Goal: Check status

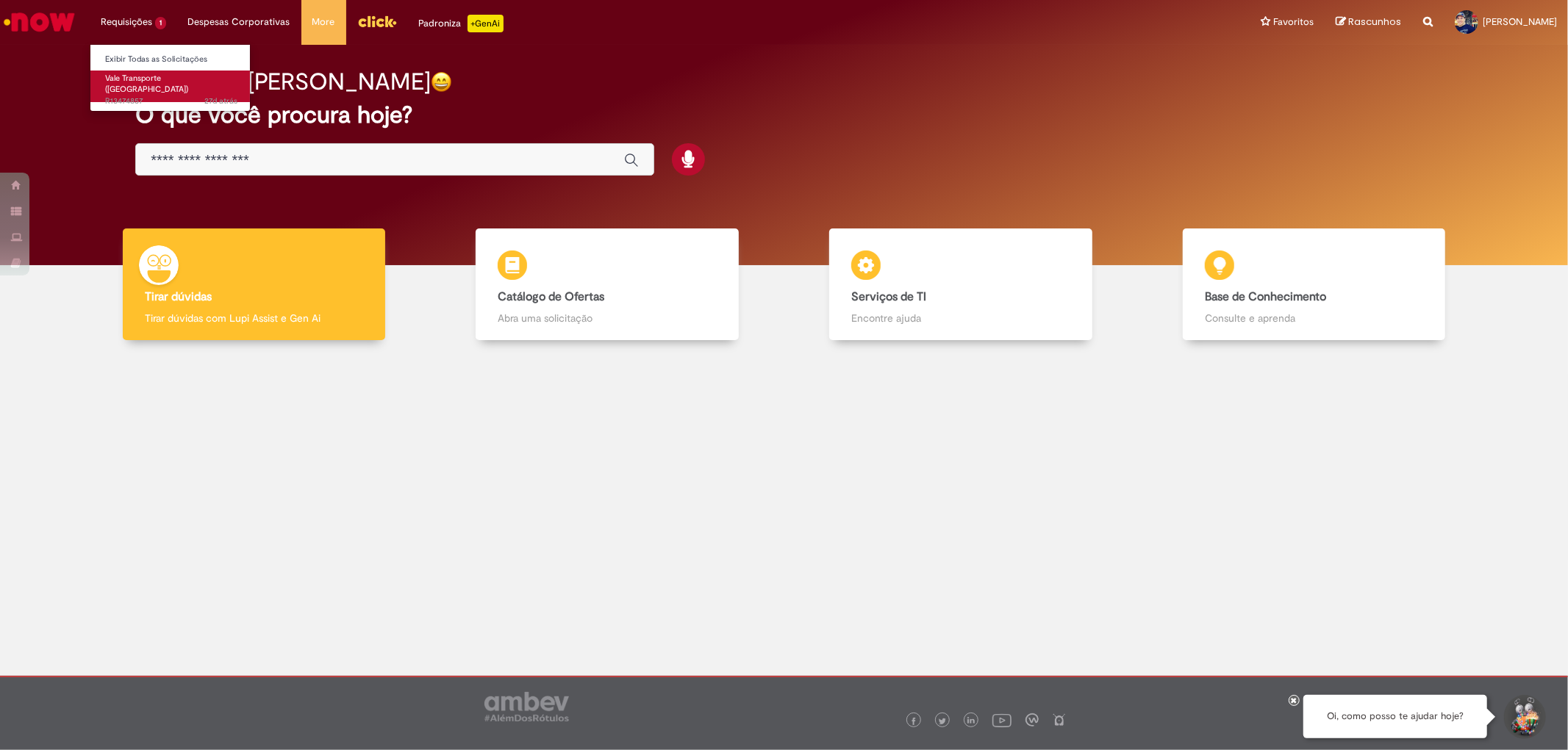
click at [149, 95] on span "27d atrás 27 dias atrás R13474857" at bounding box center [171, 101] width 133 height 12
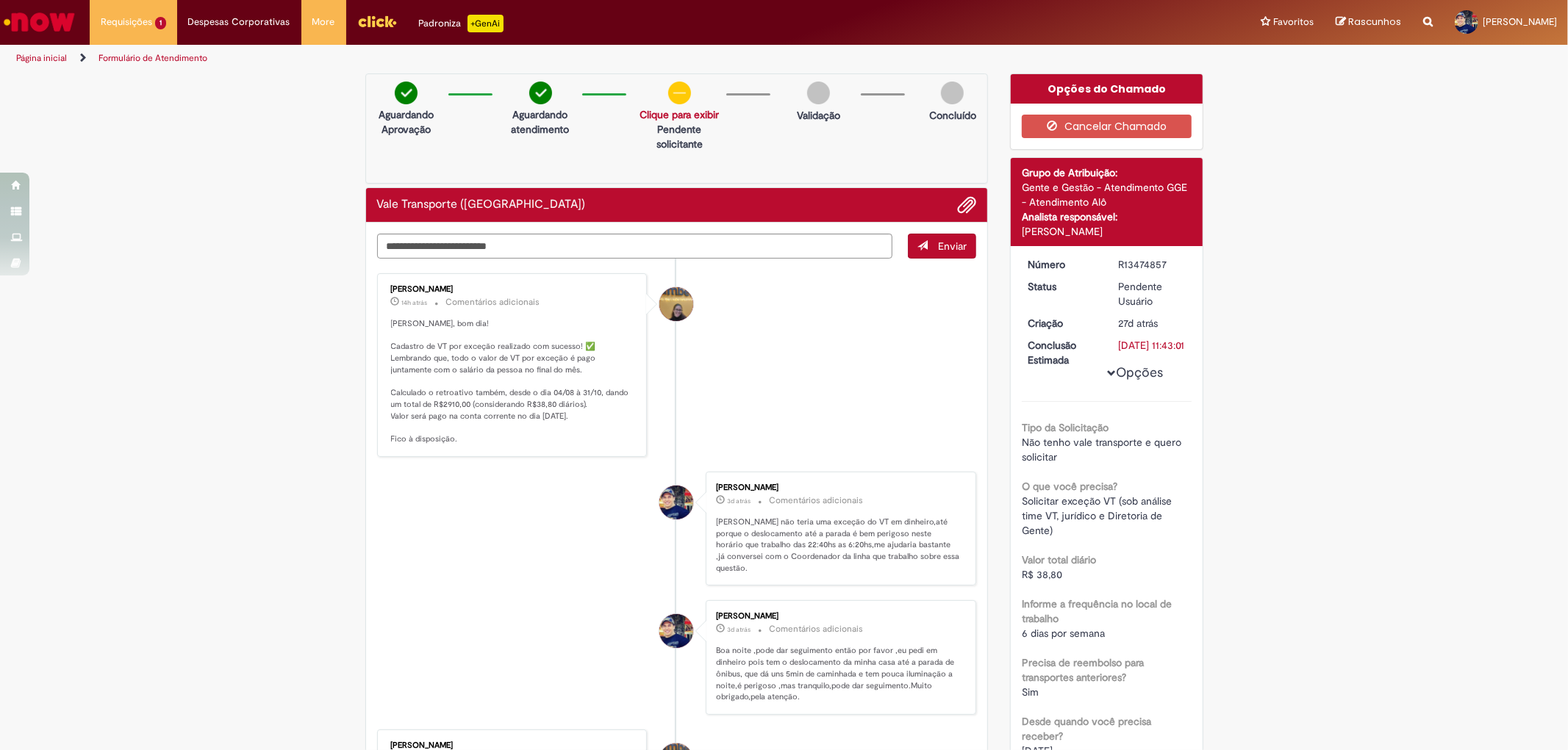
click at [674, 93] on img at bounding box center [680, 93] width 23 height 23
click at [680, 119] on link "Clique para exibir" at bounding box center [679, 114] width 79 height 13
click at [678, 146] on p "Solicitação aprovada" at bounding box center [674, 142] width 92 height 15
click at [777, 139] on div "Aguardando Aprovação Aguardando atendimento Solicitação aprovada Clique para ex…" at bounding box center [677, 128] width 623 height 110
click at [677, 92] on img at bounding box center [680, 93] width 23 height 23
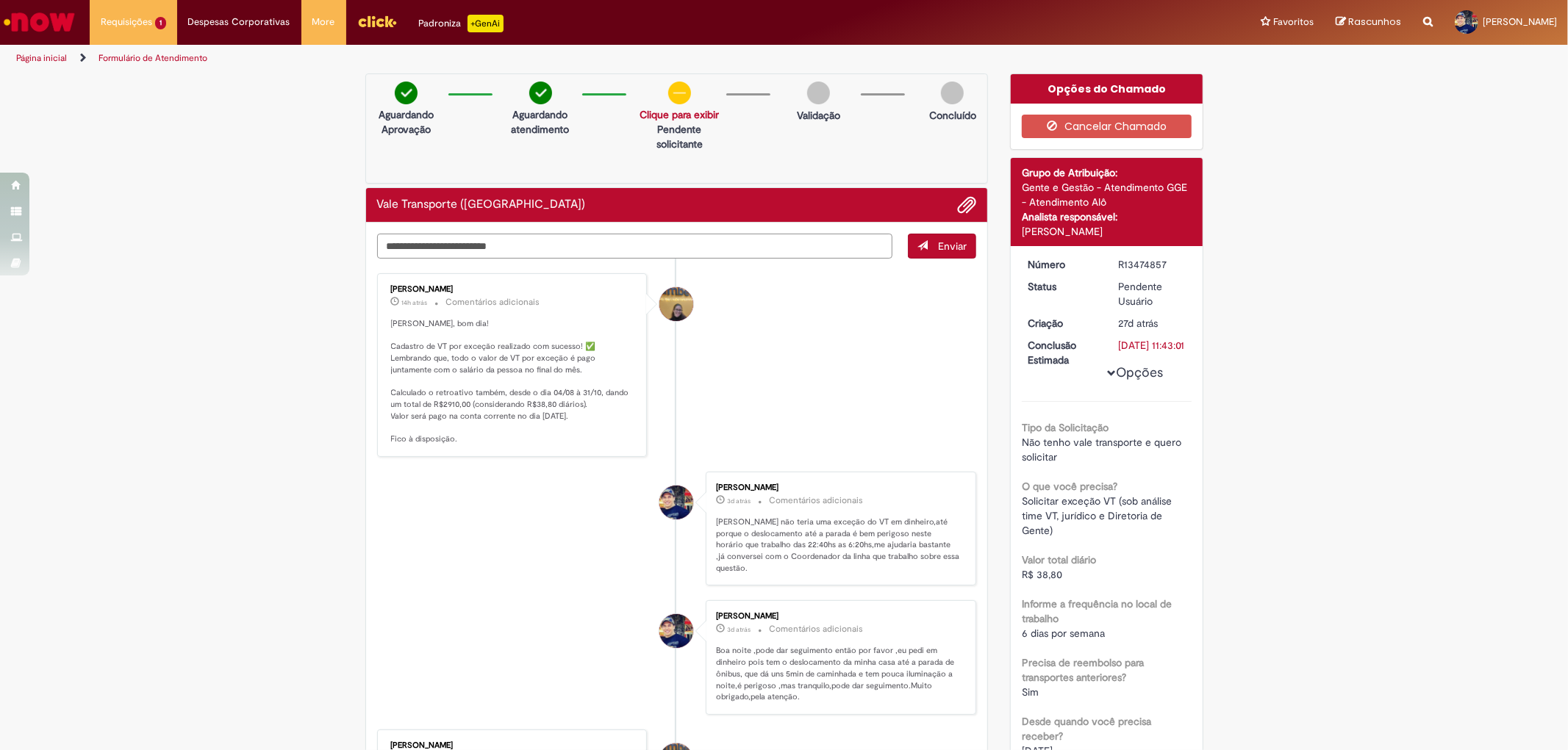
click at [515, 244] on textarea "Digite sua mensagem aqui..." at bounding box center [635, 246] width 516 height 25
type textarea "**********"
click at [926, 245] on button "Enviar" at bounding box center [942, 246] width 69 height 25
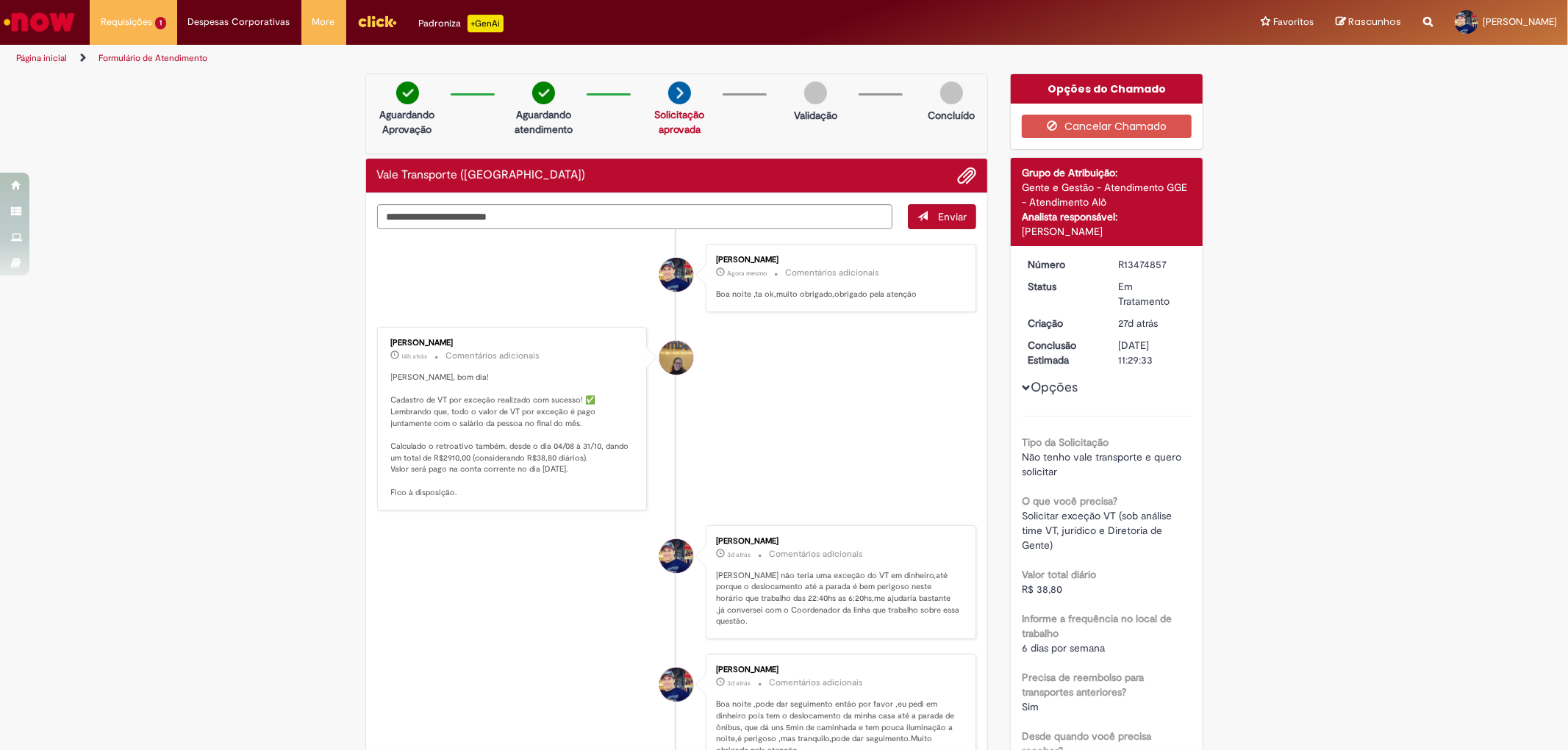
click at [673, 94] on img at bounding box center [680, 93] width 23 height 23
click at [670, 129] on link "Solicitação aprovada" at bounding box center [679, 122] width 50 height 28
click at [670, 152] on p "Solicitação aprovada" at bounding box center [674, 158] width 92 height 15
click at [804, 149] on div "Aguardando Aprovação Aguardando atendimento Solicitação aprovada Solicitação ap…" at bounding box center [677, 113] width 623 height 81
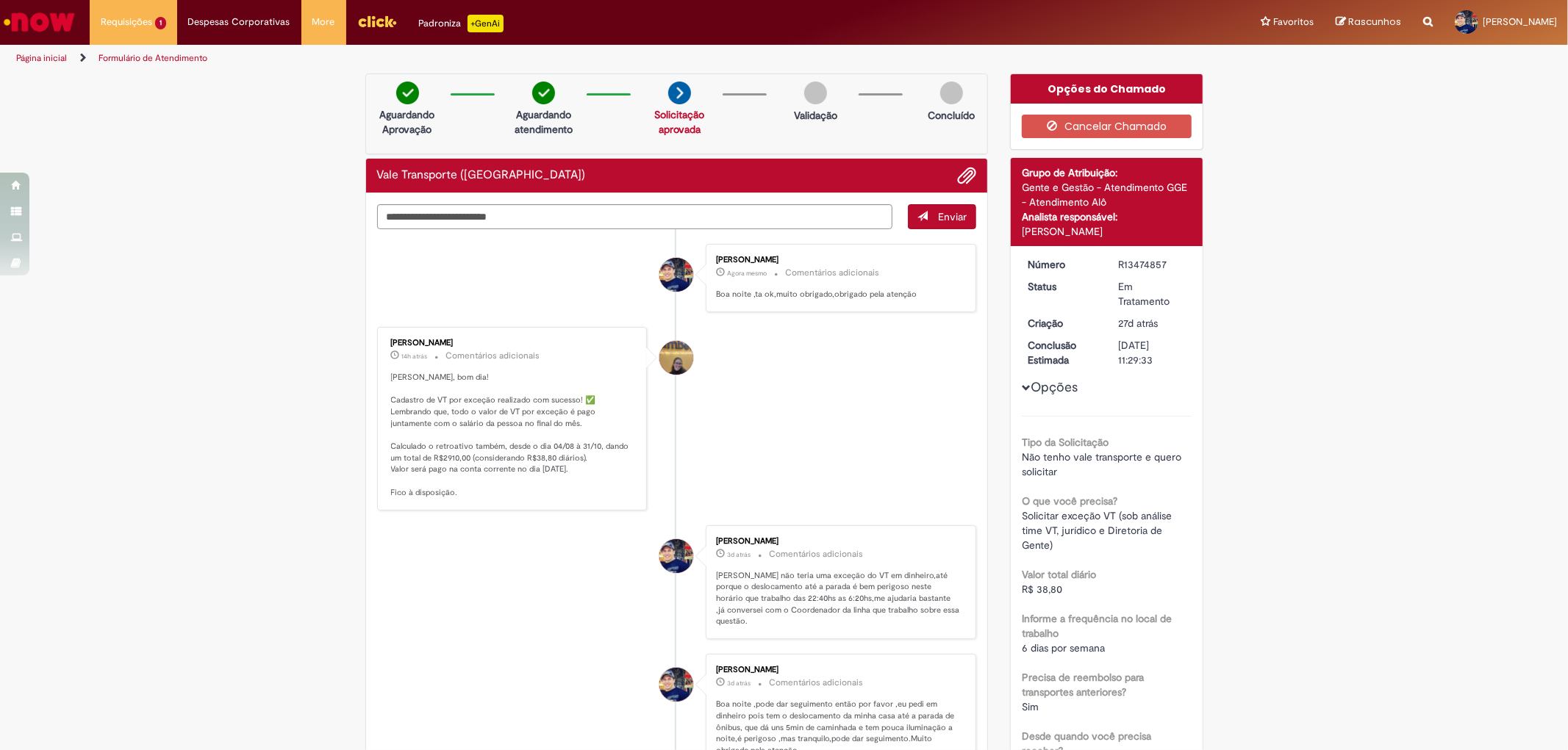
scroll to position [245, 0]
